Goal: Task Accomplishment & Management: Use online tool/utility

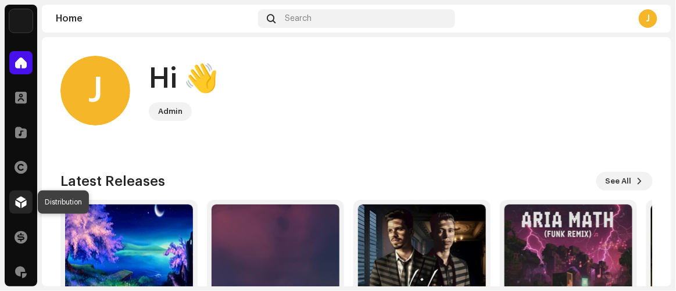
click at [19, 202] on span at bounding box center [21, 202] width 12 height 9
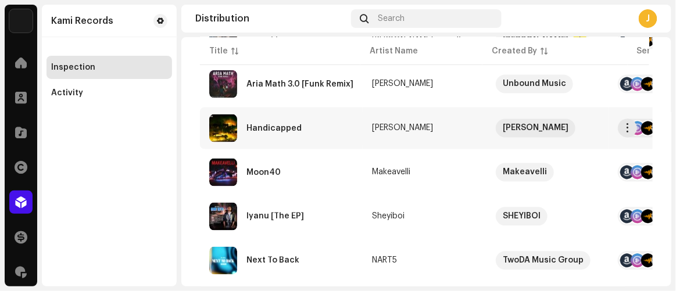
scroll to position [422, 0]
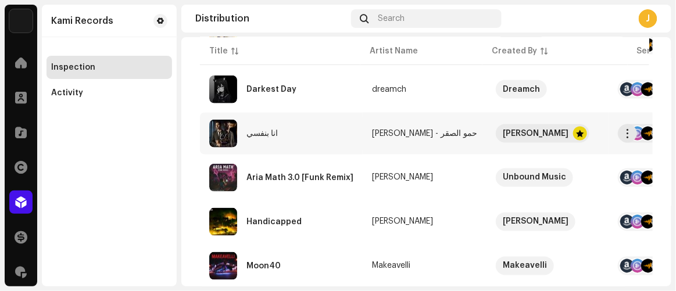
click at [315, 124] on div "انا بنفسي" at bounding box center [281, 134] width 144 height 28
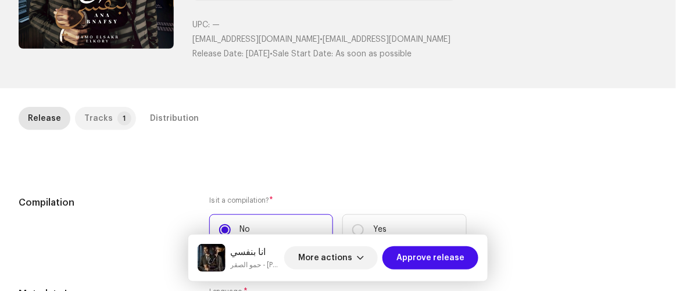
click at [99, 123] on div "Tracks" at bounding box center [98, 118] width 28 height 23
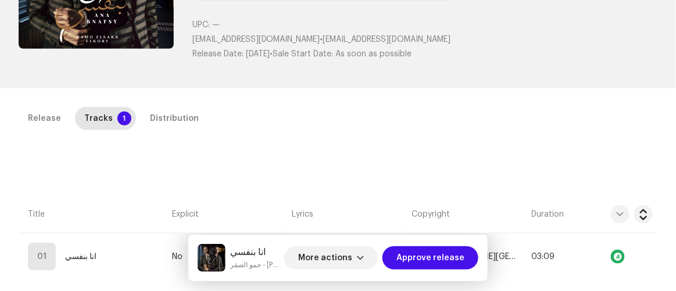
scroll to position [264, 0]
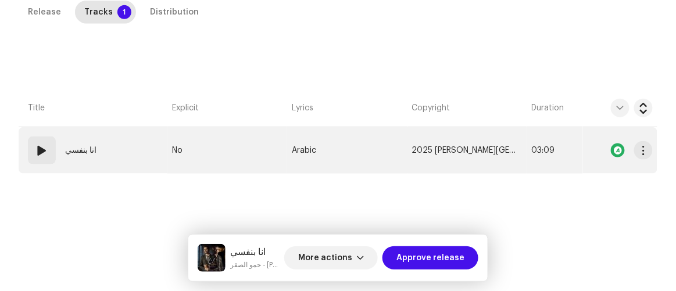
click at [246, 147] on td "No" at bounding box center [227, 150] width 120 height 46
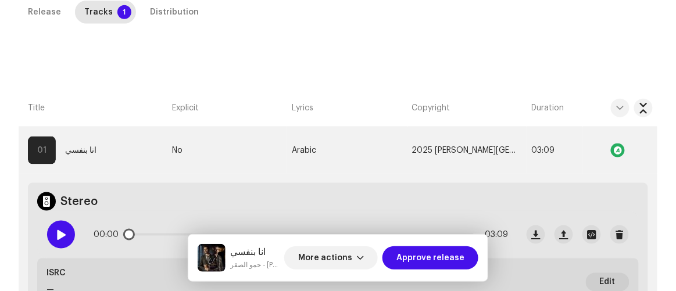
click at [56, 230] on span at bounding box center [61, 234] width 10 height 9
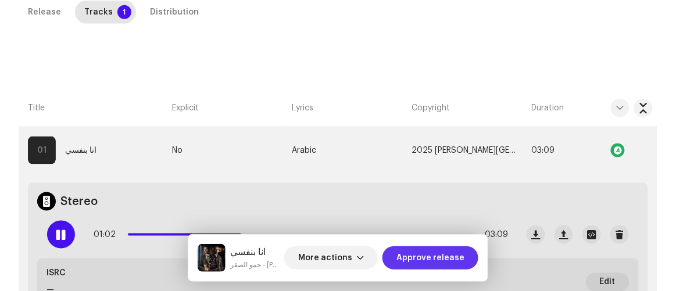
click at [426, 257] on span "Approve release" at bounding box center [430, 257] width 68 height 23
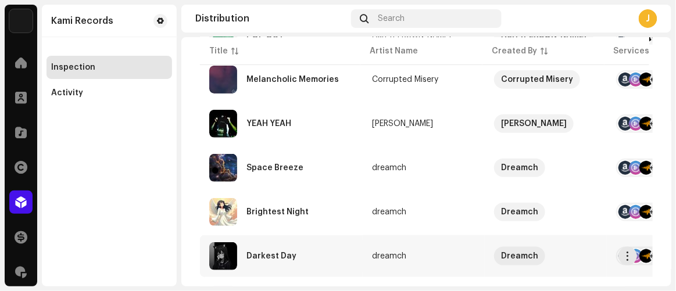
scroll to position [211, 0]
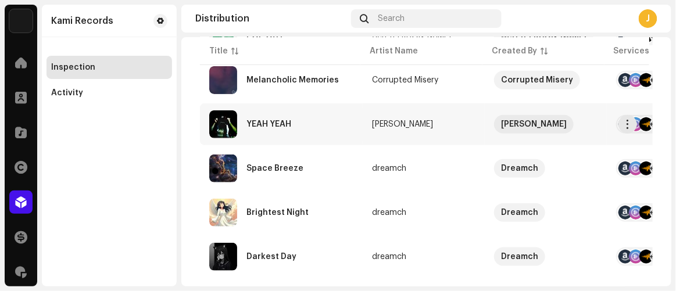
click at [303, 126] on div "YEAH YEAH" at bounding box center [281, 124] width 144 height 28
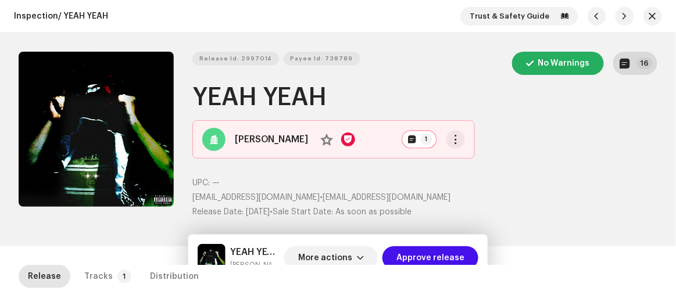
click at [620, 73] on button "16" at bounding box center [635, 63] width 44 height 23
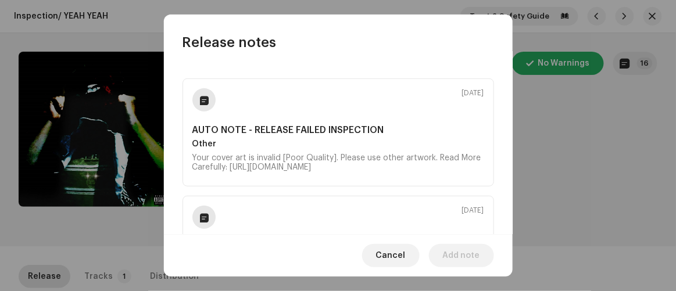
scroll to position [122, 0]
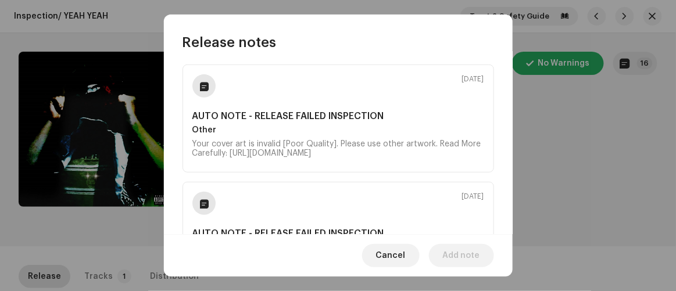
drag, startPoint x: 248, startPoint y: 164, endPoint x: 183, endPoint y: 141, distance: 68.9
click at [183, 141] on div "[DATE] AUTO NOTE - RELEASE FAILED INSPECTION Other Your cover art is invalid [P…" at bounding box center [337, 119] width 311 height 108
copy div "Your cover art is invalid [Poor Quality]. Please use other artwork. Read More C…"
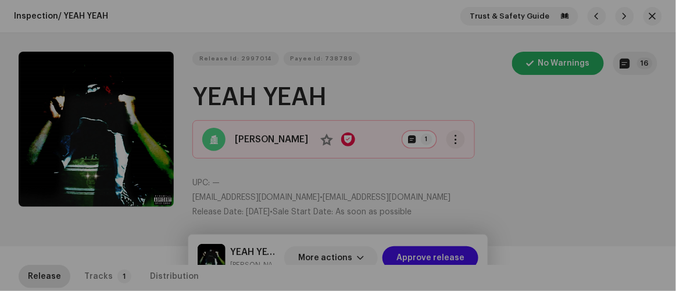
click at [608, 179] on div "Release notes [DATE] AUTO NOTE - RELEASE FAILED INSPECTION Other Your cover art…" at bounding box center [338, 145] width 676 height 291
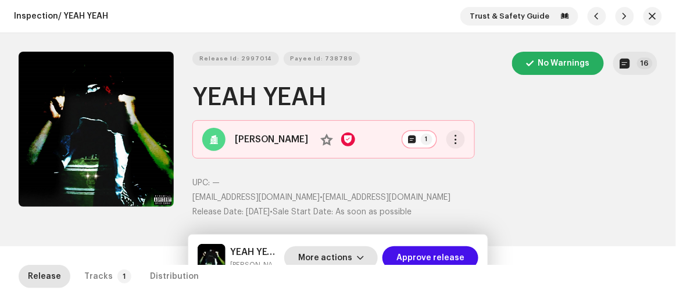
click at [342, 255] on span "More actions" at bounding box center [325, 257] width 54 height 23
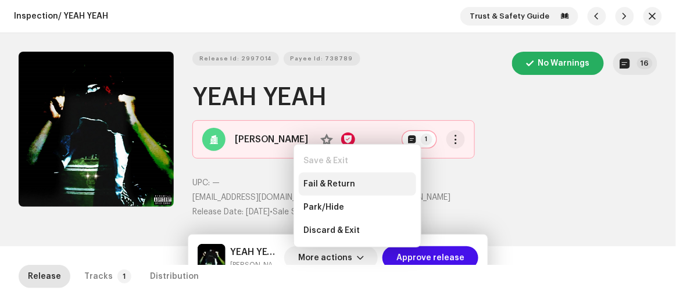
click at [361, 184] on div "Fail & Return" at bounding box center [357, 184] width 108 height 9
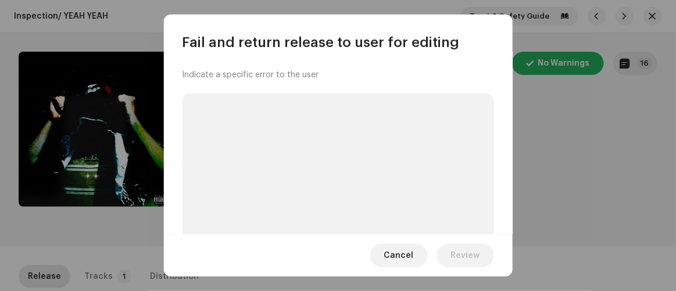
scroll to position [124, 0]
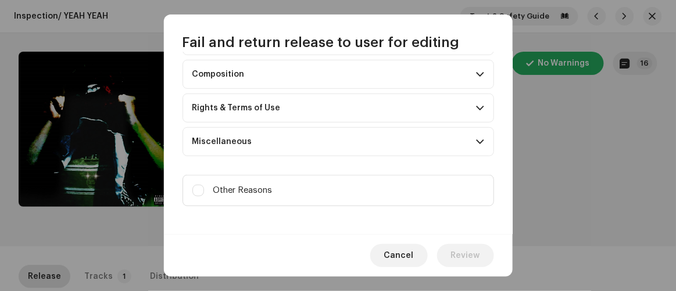
click at [356, 183] on label "Other Reasons" at bounding box center [337, 190] width 311 height 31
click at [204, 185] on input "Other Reasons" at bounding box center [198, 191] width 12 height 12
checkbox input "true"
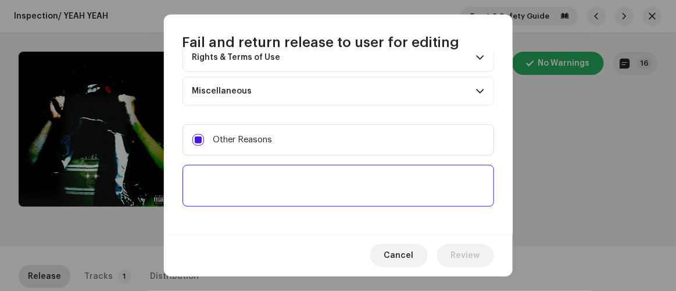
click at [357, 180] on textarea at bounding box center [337, 186] width 311 height 42
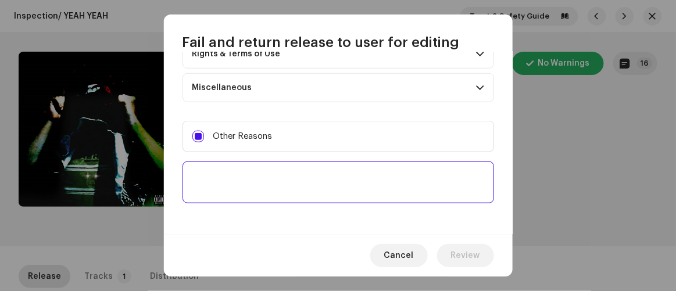
click at [357, 180] on textarea at bounding box center [337, 183] width 311 height 42
paste textarea "Your cover art is invalid [Poor Quality]. Please use other artwork. Read More C…"
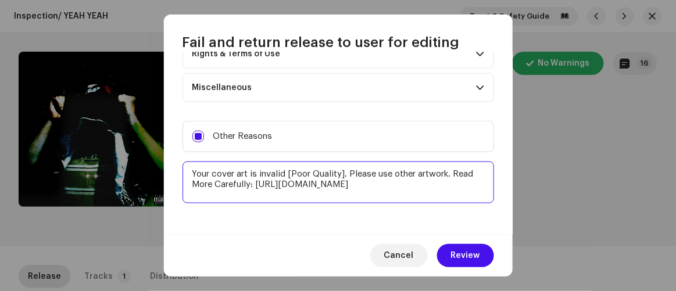
type textarea "Your cover art is invalid [Poor Quality]. Please use other artwork. Read More C…"
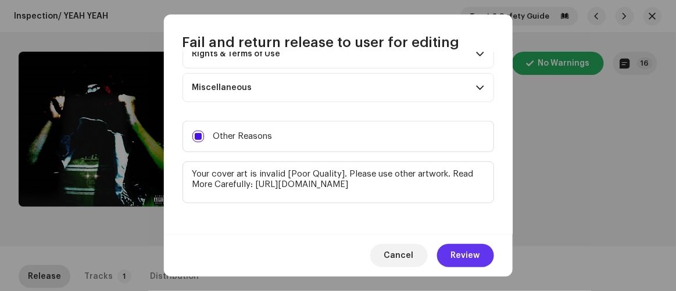
click at [483, 259] on button "Review" at bounding box center [465, 255] width 57 height 23
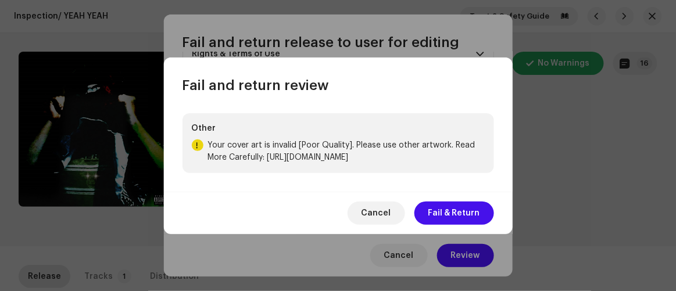
click at [454, 205] on div "Cancel Fail & Return" at bounding box center [338, 213] width 349 height 42
click at [446, 208] on span "Fail & Return" at bounding box center [454, 213] width 52 height 23
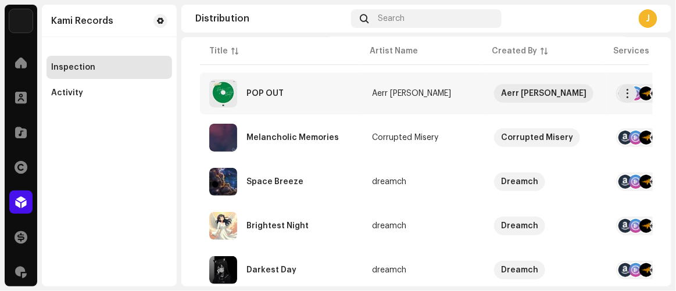
scroll to position [158, 0]
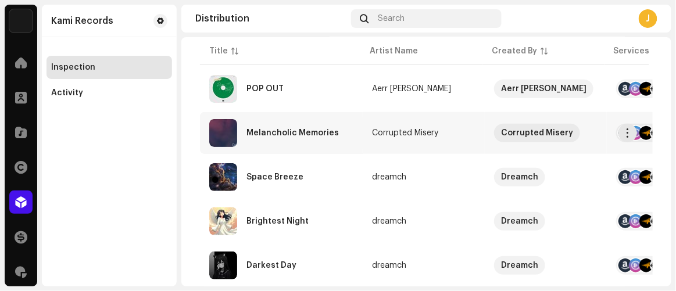
click at [321, 130] on div "Melancholic Memories" at bounding box center [292, 133] width 92 height 8
